Goal: Ask a question

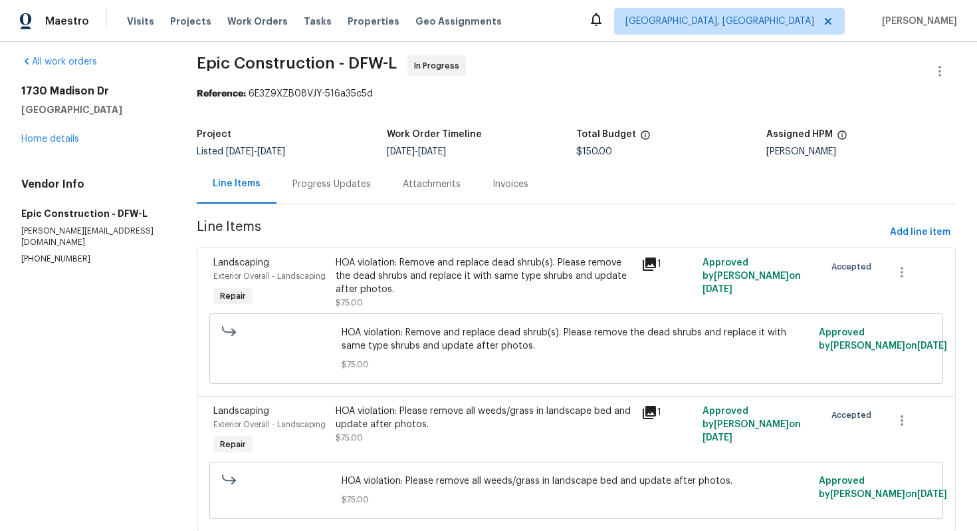
scroll to position [9, 0]
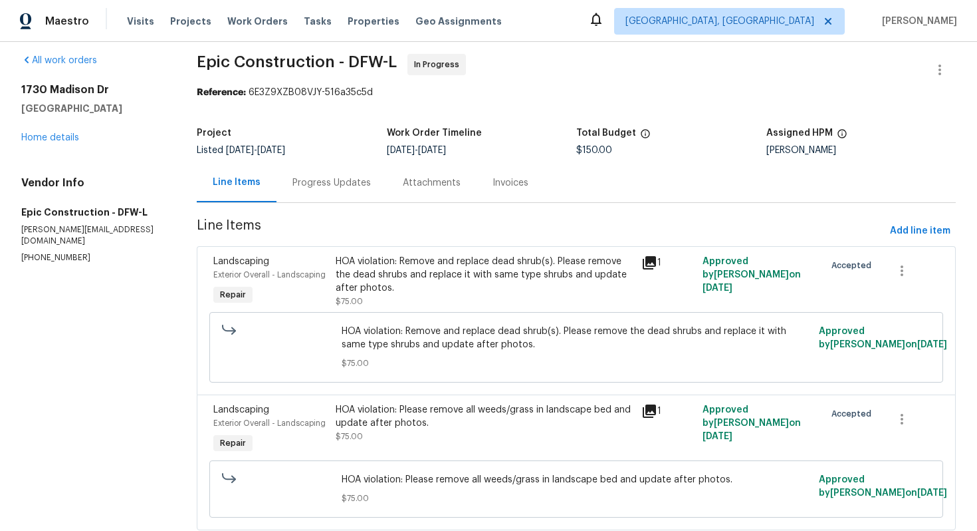
click at [348, 183] on div "Progress Updates" at bounding box center [332, 182] width 78 height 13
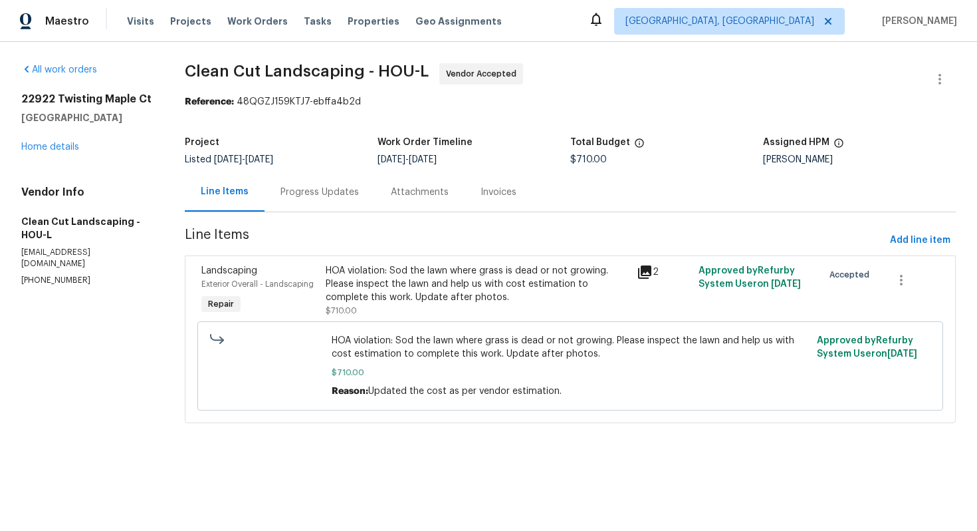
click at [330, 203] on div "Progress Updates" at bounding box center [320, 191] width 110 height 39
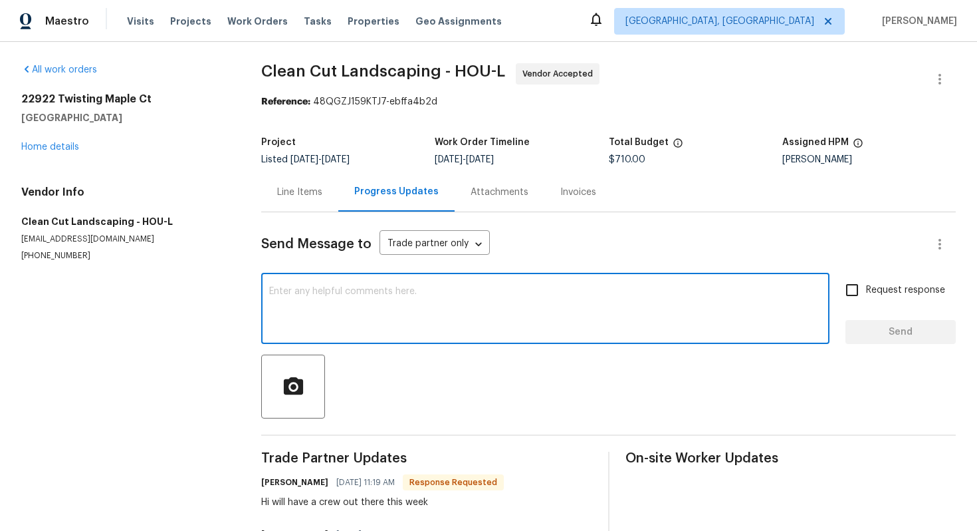
click at [350, 295] on textarea at bounding box center [545, 310] width 552 height 47
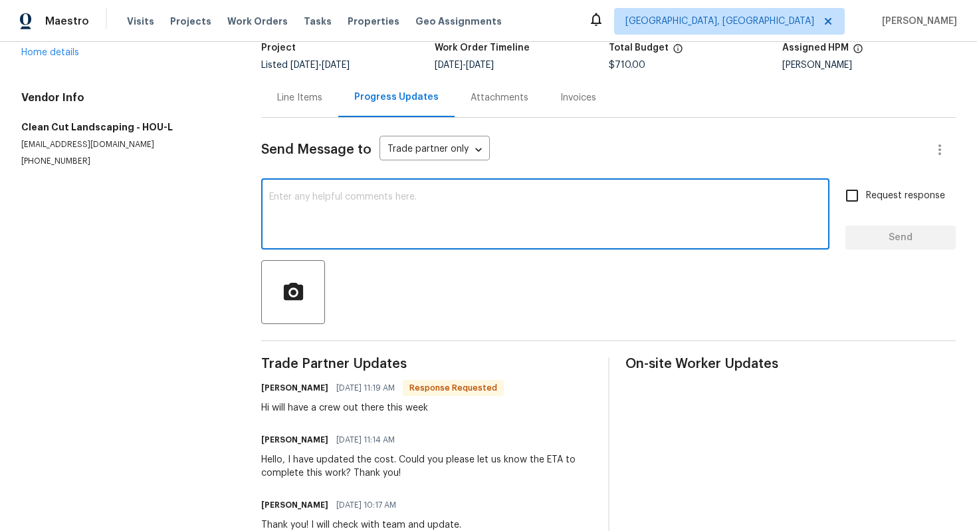
scroll to position [98, 0]
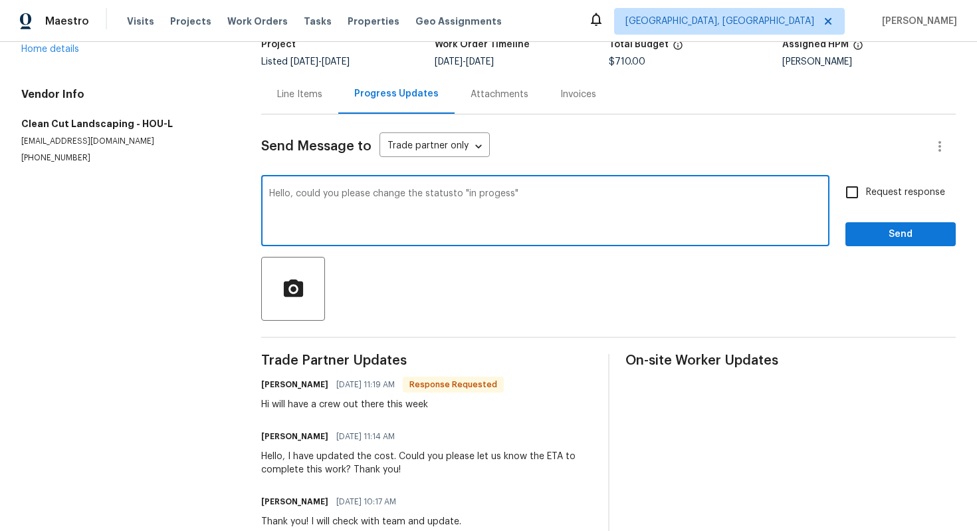
click at [453, 194] on textarea "Hello, could you please change the statusto "in progess"" at bounding box center [545, 212] width 552 height 47
click at [473, 191] on textarea "Hello, could you please change the status to "in progress"" at bounding box center [545, 212] width 552 height 47
click at [554, 197] on textarea "Hello, could you please change the status to "In progress"" at bounding box center [545, 212] width 552 height 47
type textarea "Hello, could you please change the status to "In progress"?"
click at [888, 189] on span "Request response" at bounding box center [905, 192] width 79 height 14
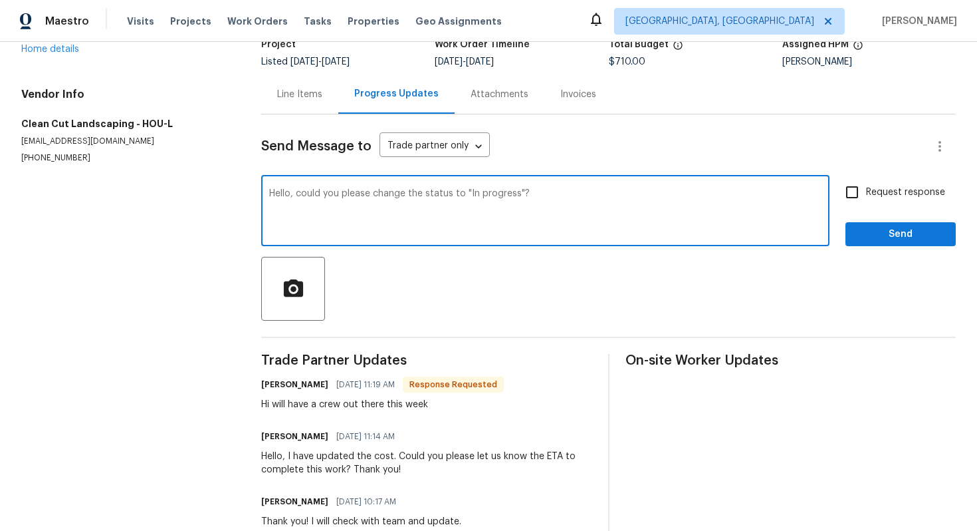
click at [866, 189] on input "Request response" at bounding box center [852, 192] width 28 height 28
checkbox input "true"
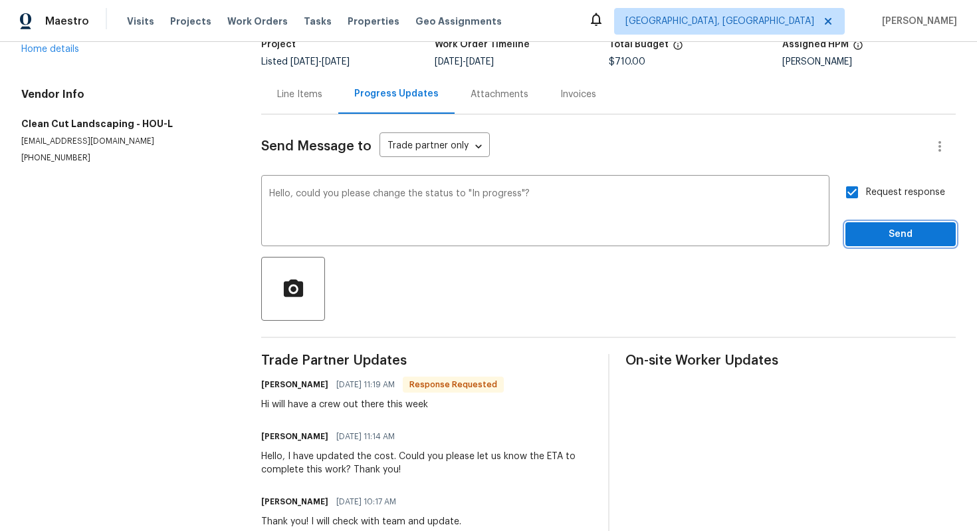
click at [872, 229] on span "Send" at bounding box center [900, 234] width 89 height 17
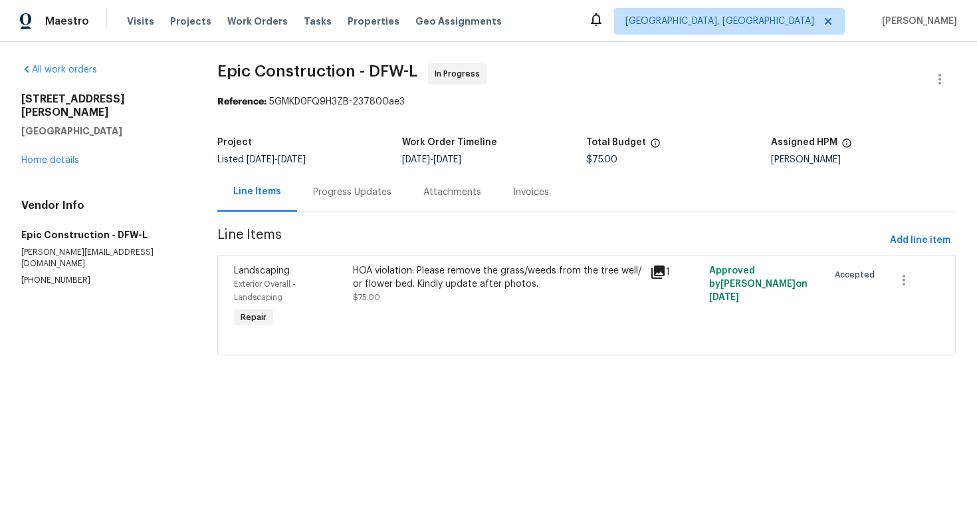
click at [356, 176] on div "Progress Updates" at bounding box center [352, 191] width 110 height 39
